Goal: Task Accomplishment & Management: Complete application form

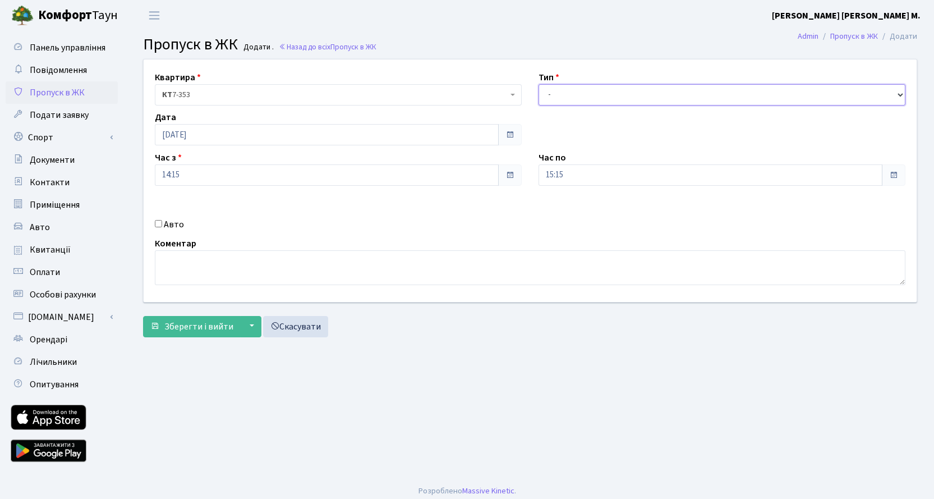
click at [653, 90] on select "- Доставка Таксі Гості Сервіс" at bounding box center [721, 94] width 367 height 21
select select "3"
click at [538, 84] on select "- Доставка Таксі Гості Сервіс" at bounding box center [721, 94] width 367 height 21
click at [213, 326] on span "Зберегти і вийти" at bounding box center [198, 326] width 69 height 12
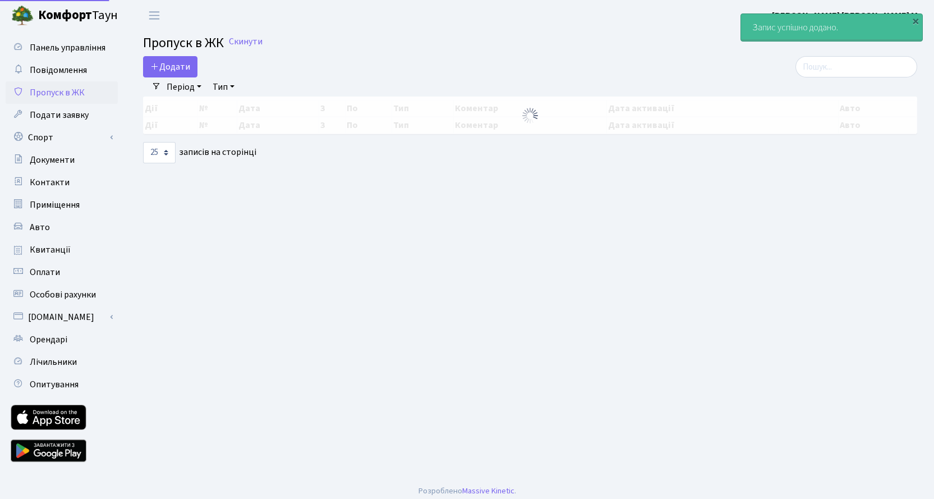
select select "25"
